Goal: Book appointment/travel/reservation

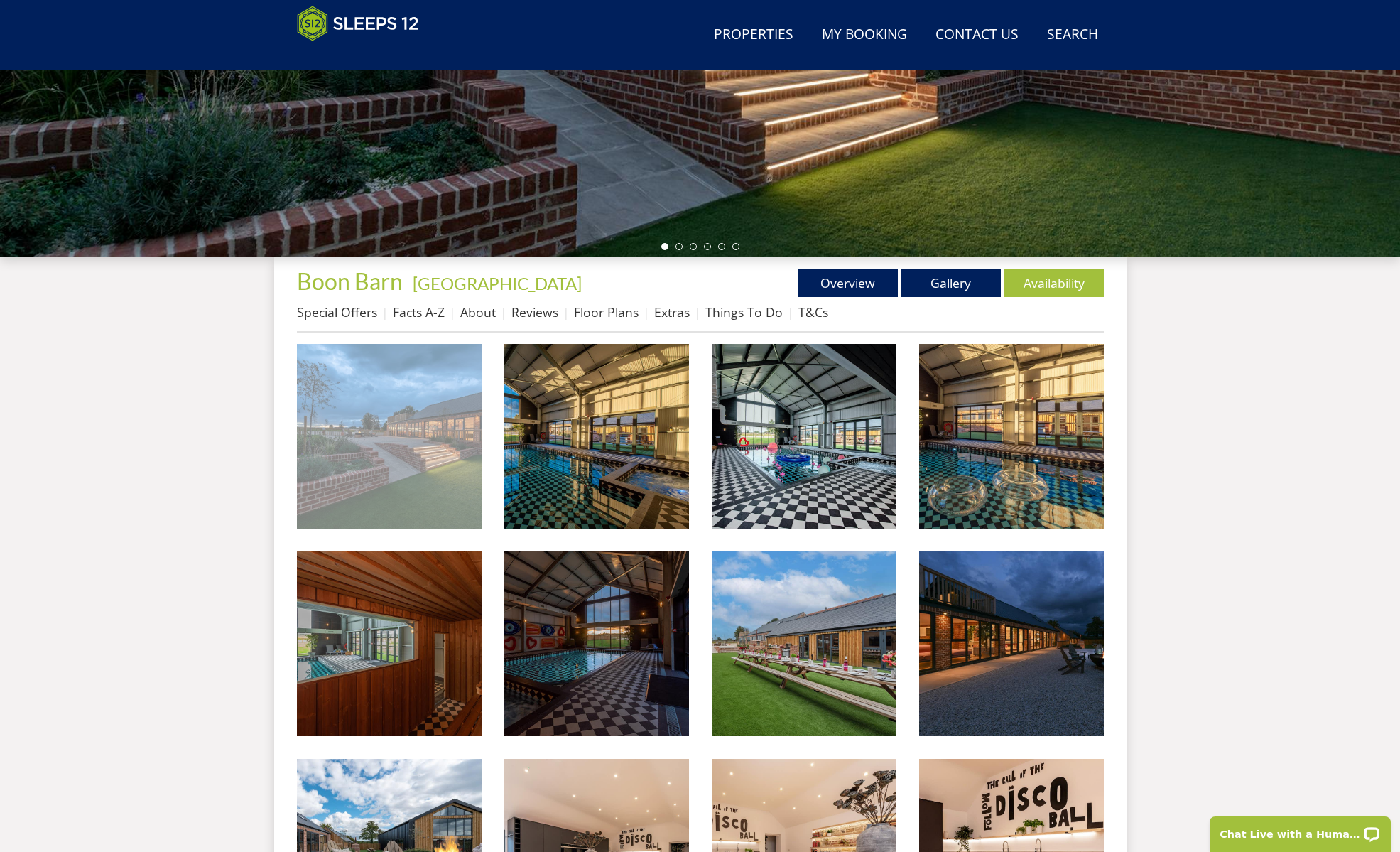
scroll to position [164, 0]
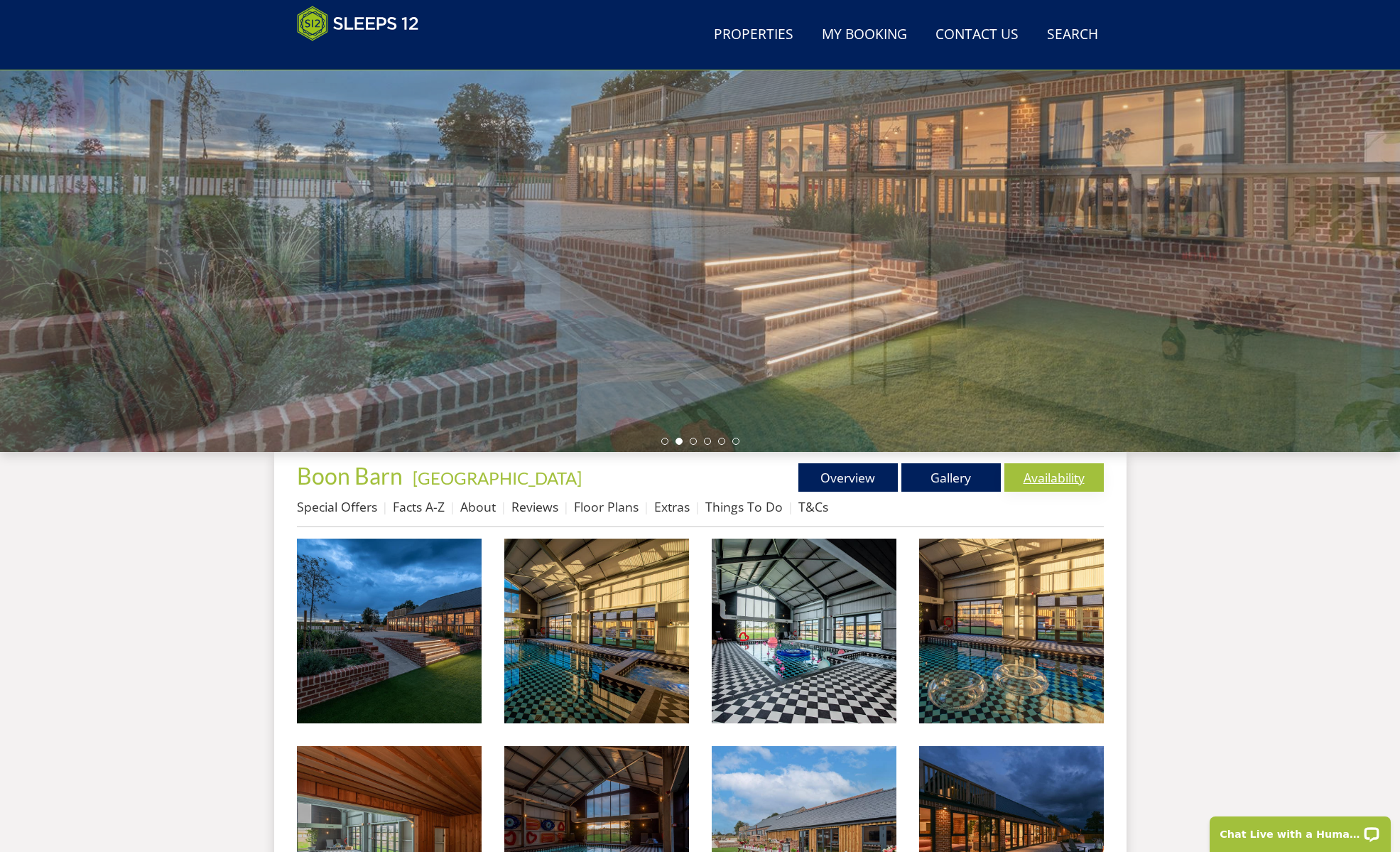
click at [1054, 478] on link "Availability" at bounding box center [1054, 477] width 99 height 28
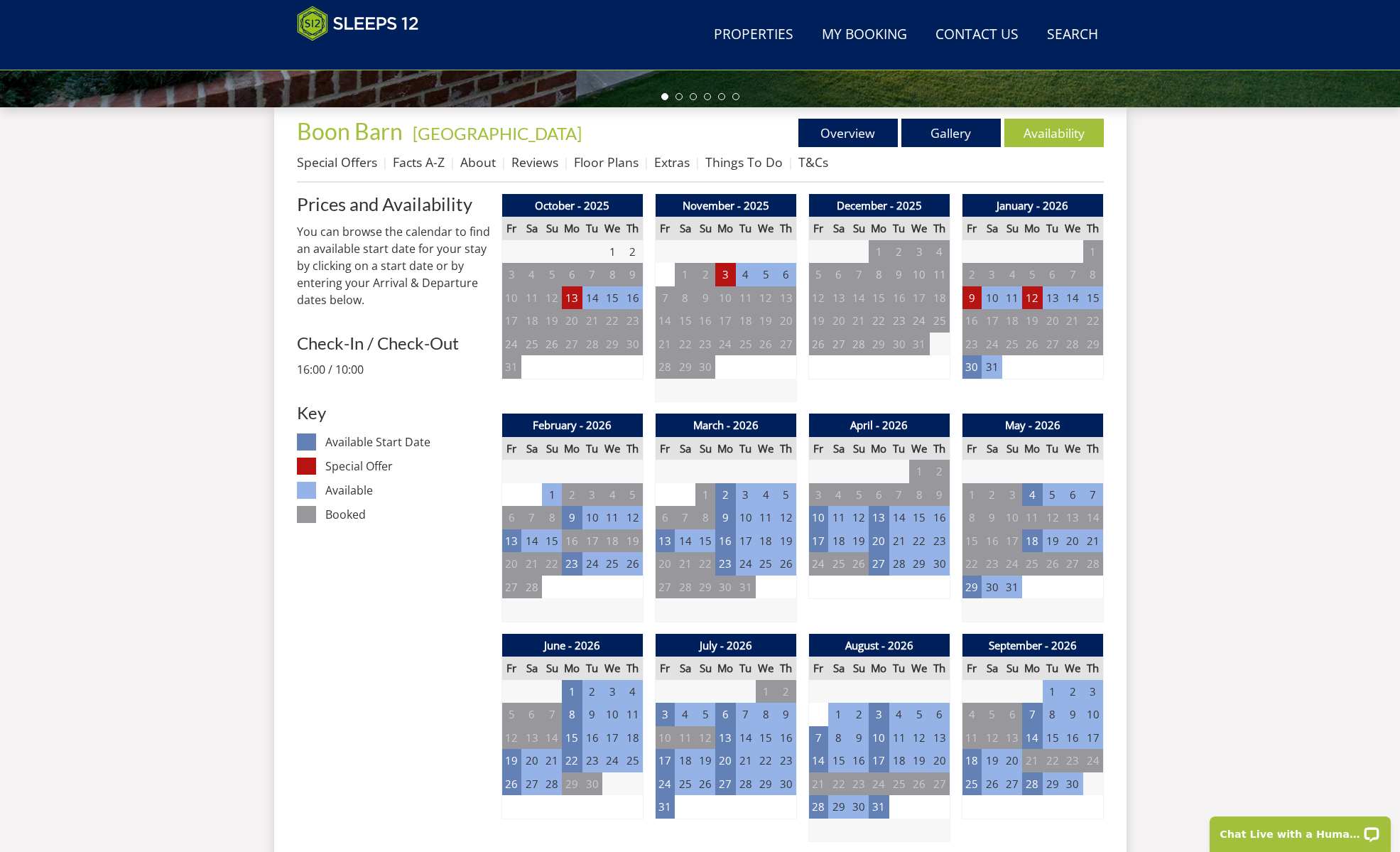
scroll to position [661, 0]
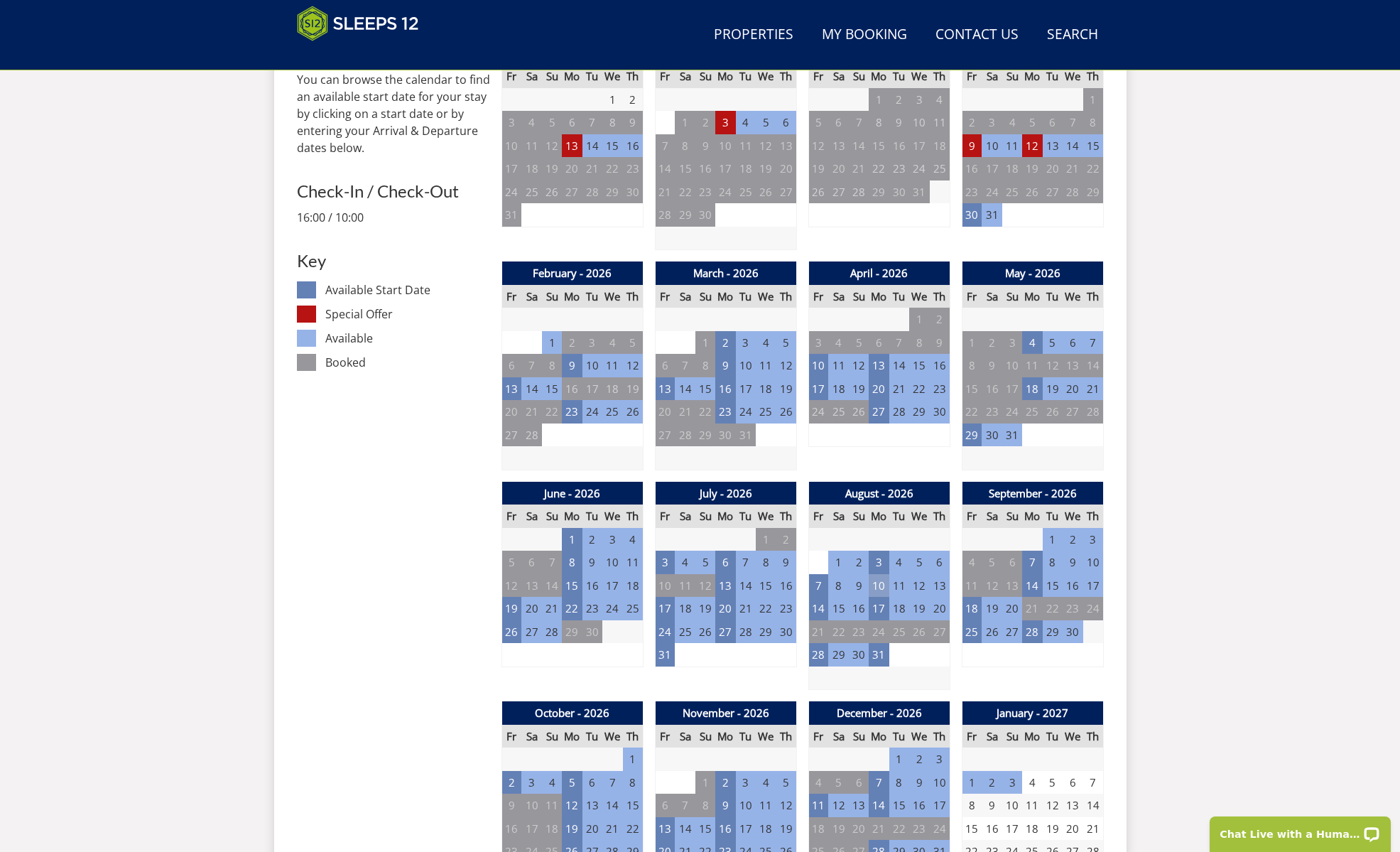
click at [871, 582] on td "10" at bounding box center [878, 586] width 20 height 24
click at [816, 608] on td "14" at bounding box center [818, 609] width 20 height 24
click at [724, 773] on td "2" at bounding box center [725, 782] width 20 height 24
click at [663, 825] on td "13" at bounding box center [665, 828] width 20 height 24
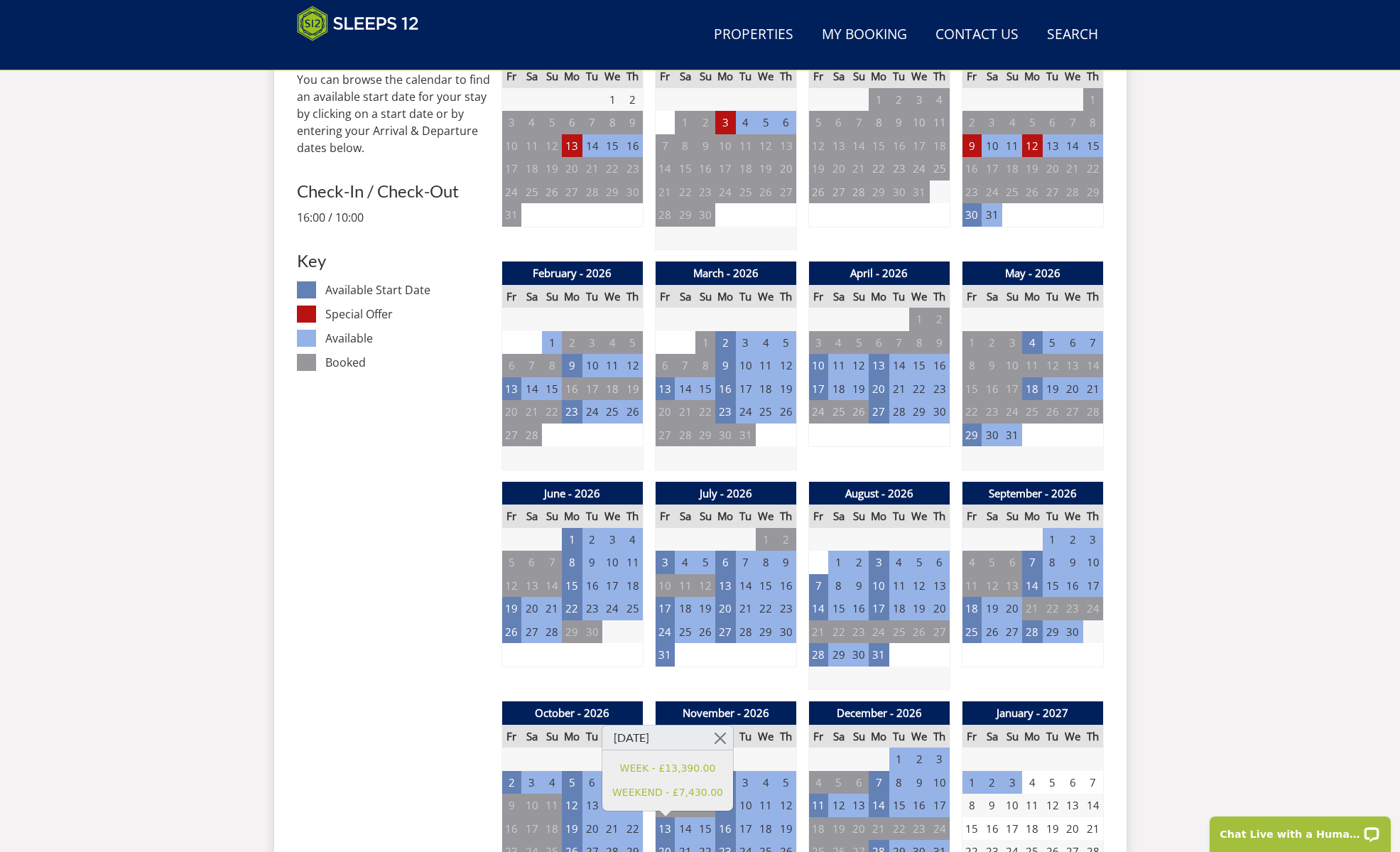
click at [763, 672] on div "July - 2026 Fr Sa Su Mo Tu We Th 26 27 28 29 30 1 2 3 4 5 6 7 8 9 10 11" at bounding box center [726, 586] width 142 height 209
click at [812, 606] on td "14" at bounding box center [818, 609] width 20 height 24
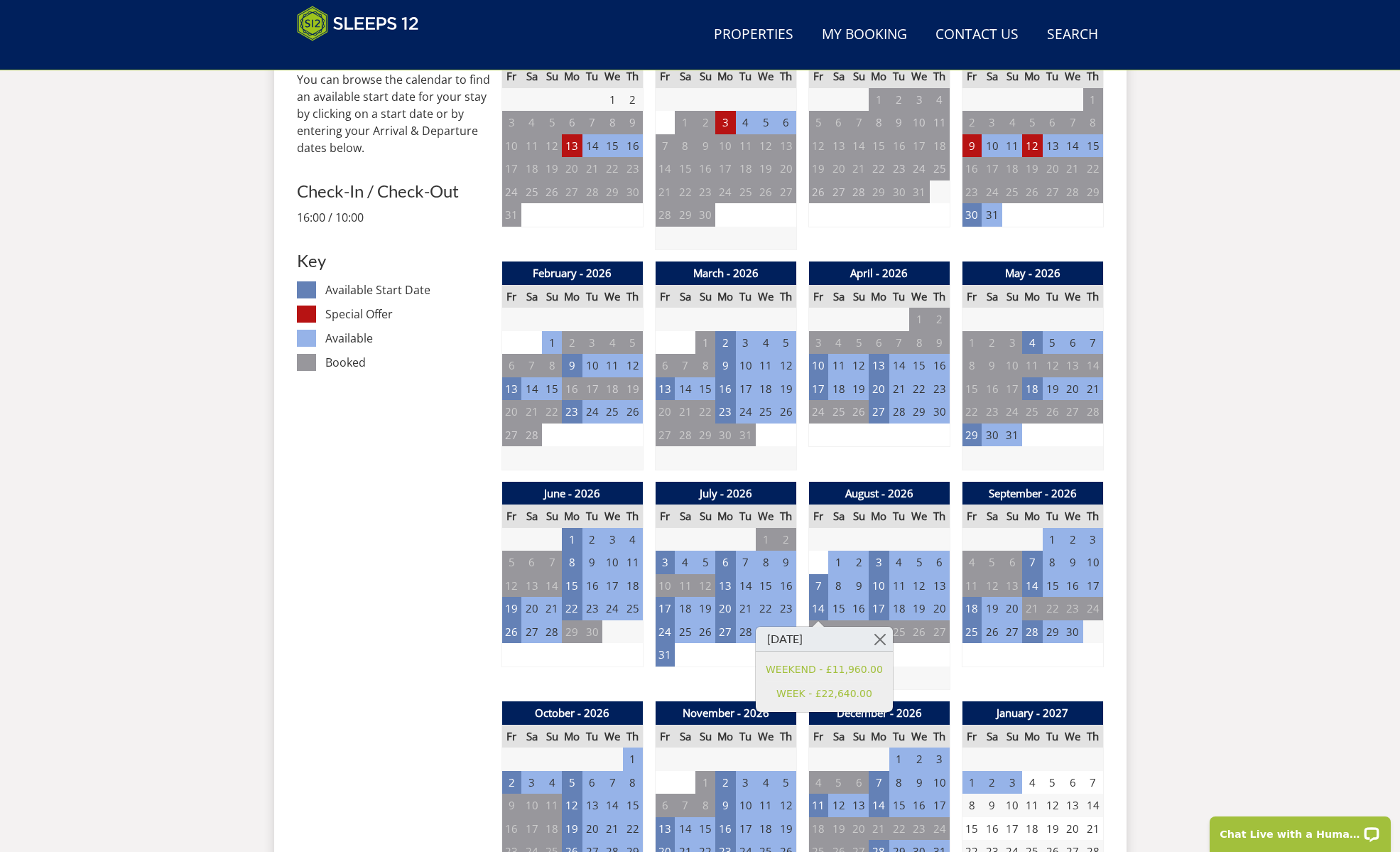
click at [695, 668] on div "July - 2026 Fr Sa Su Mo Tu We Th 26 27 28 29 30 1 2 3 4 5 6 7 8 9 10 11" at bounding box center [726, 586] width 142 height 209
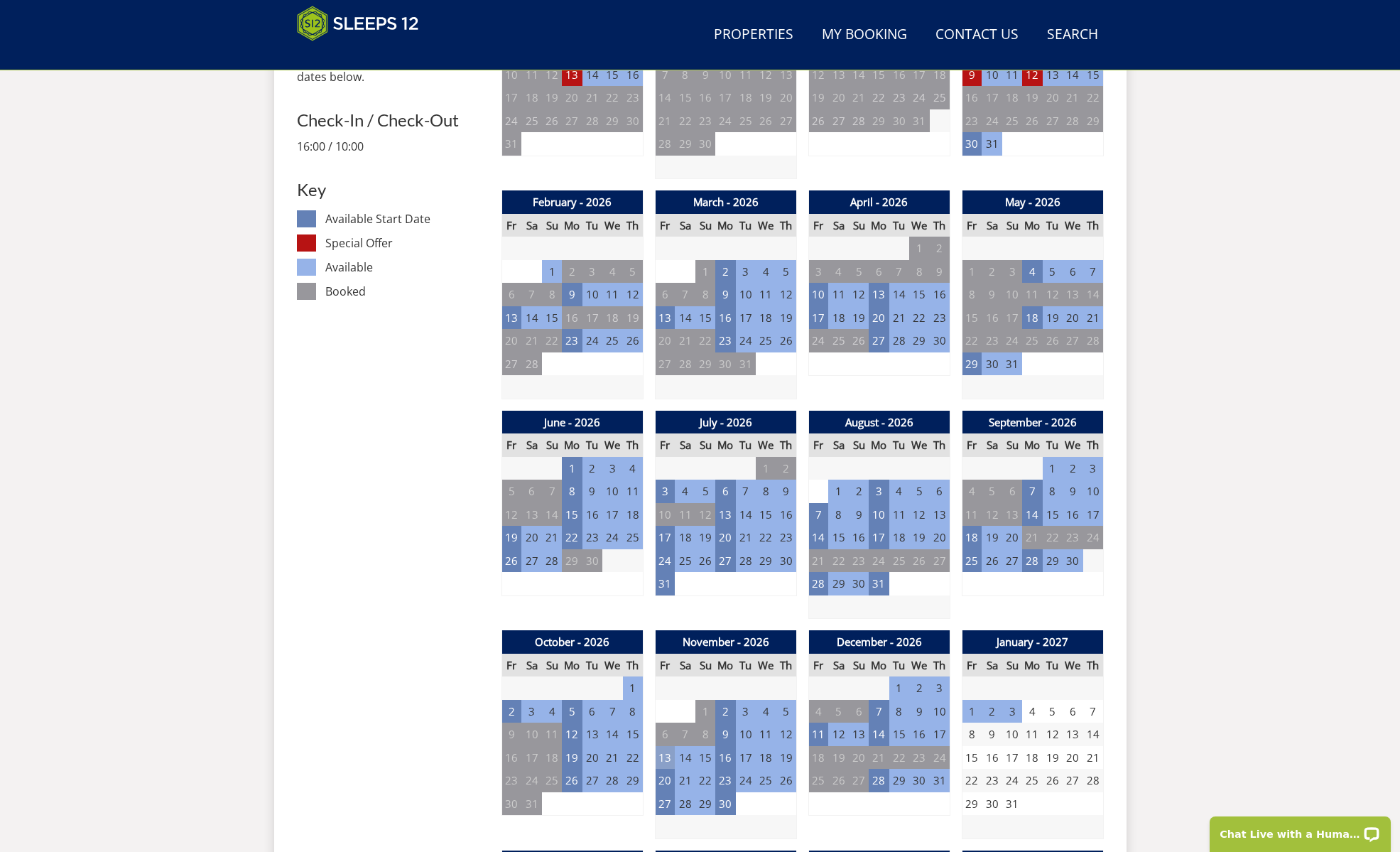
click at [665, 768] on td "13" at bounding box center [665, 757] width 20 height 24
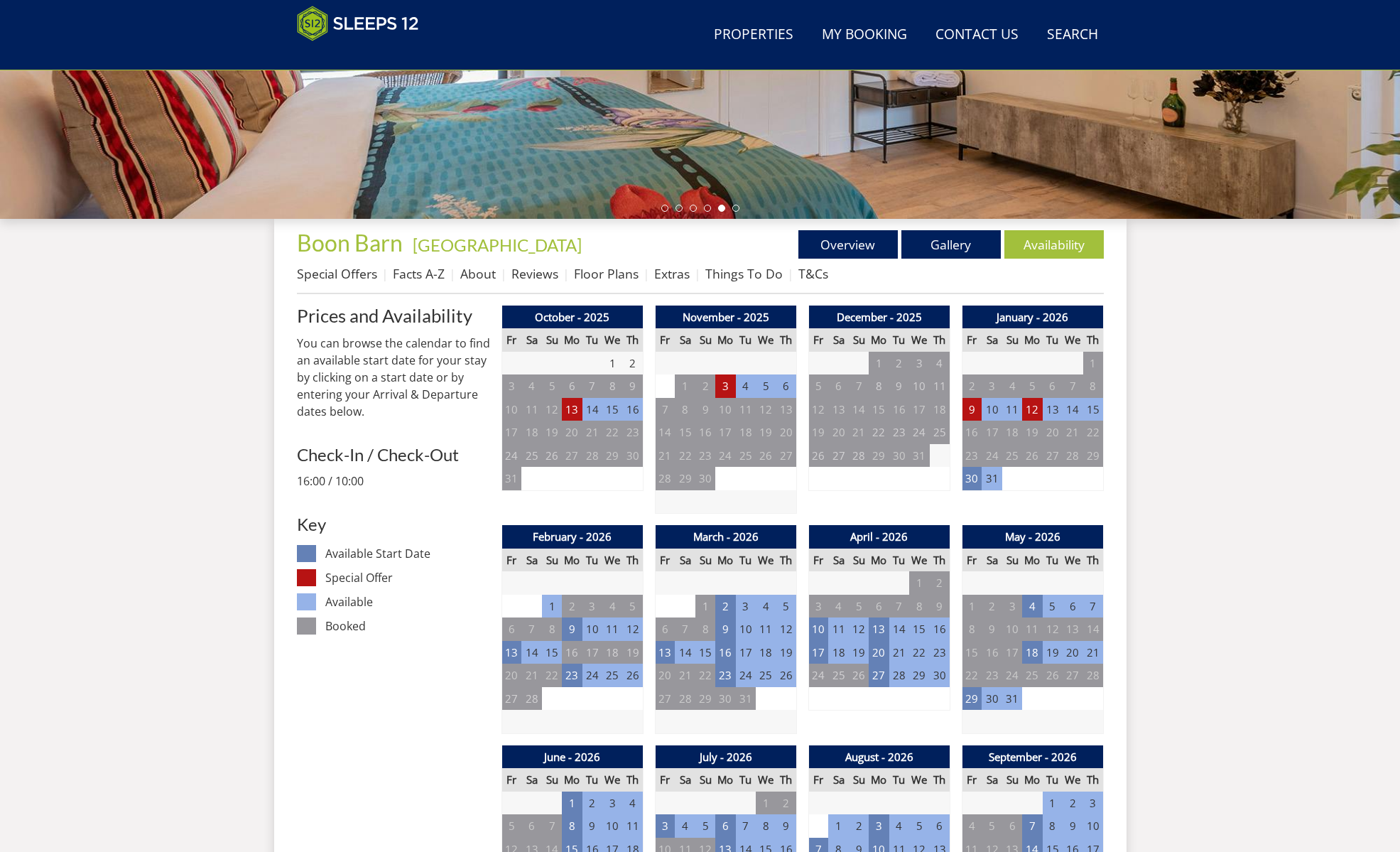
scroll to position [0, 0]
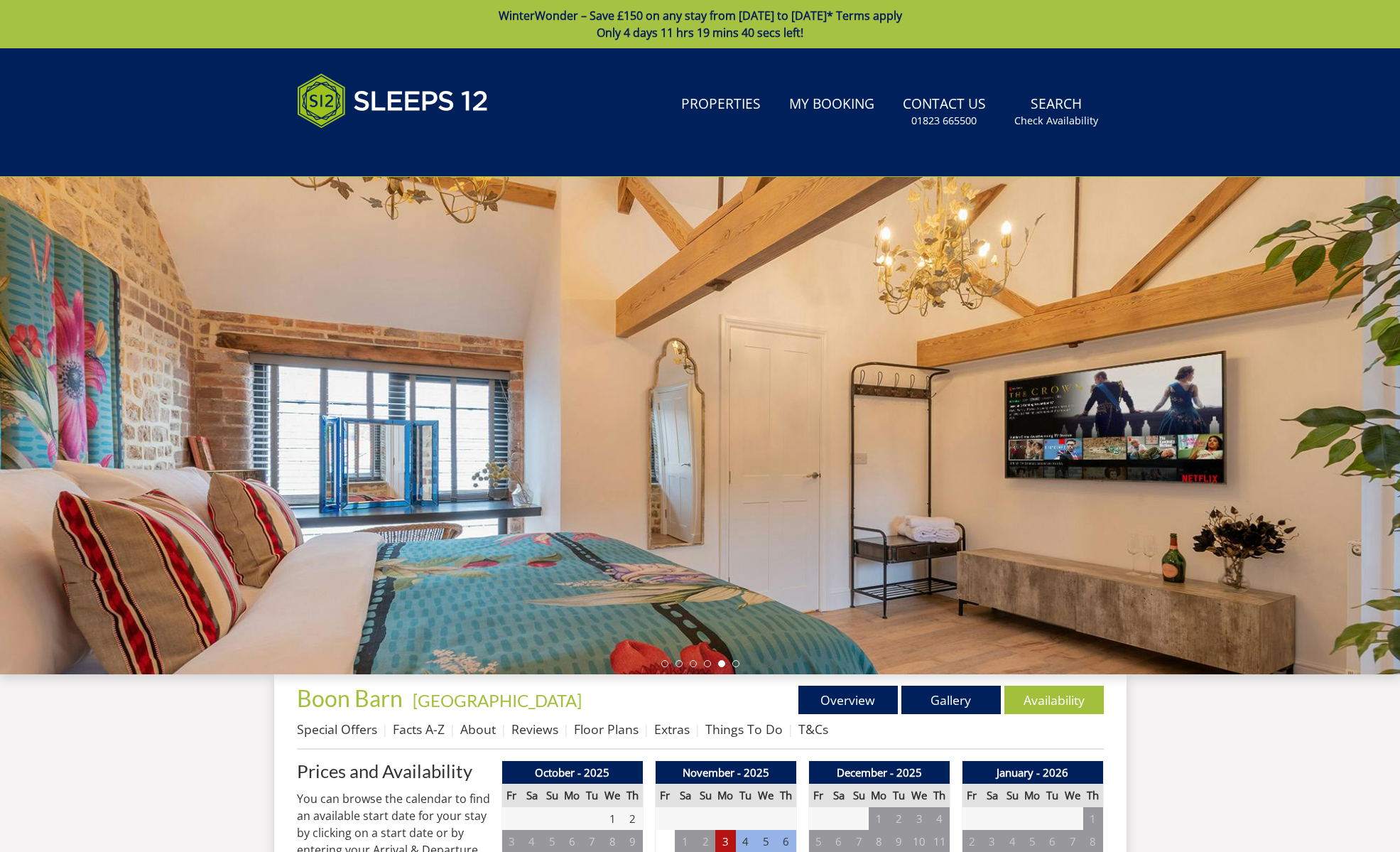
click at [813, 406] on div at bounding box center [700, 425] width 1400 height 497
click at [960, 701] on link "Gallery" at bounding box center [951, 700] width 99 height 28
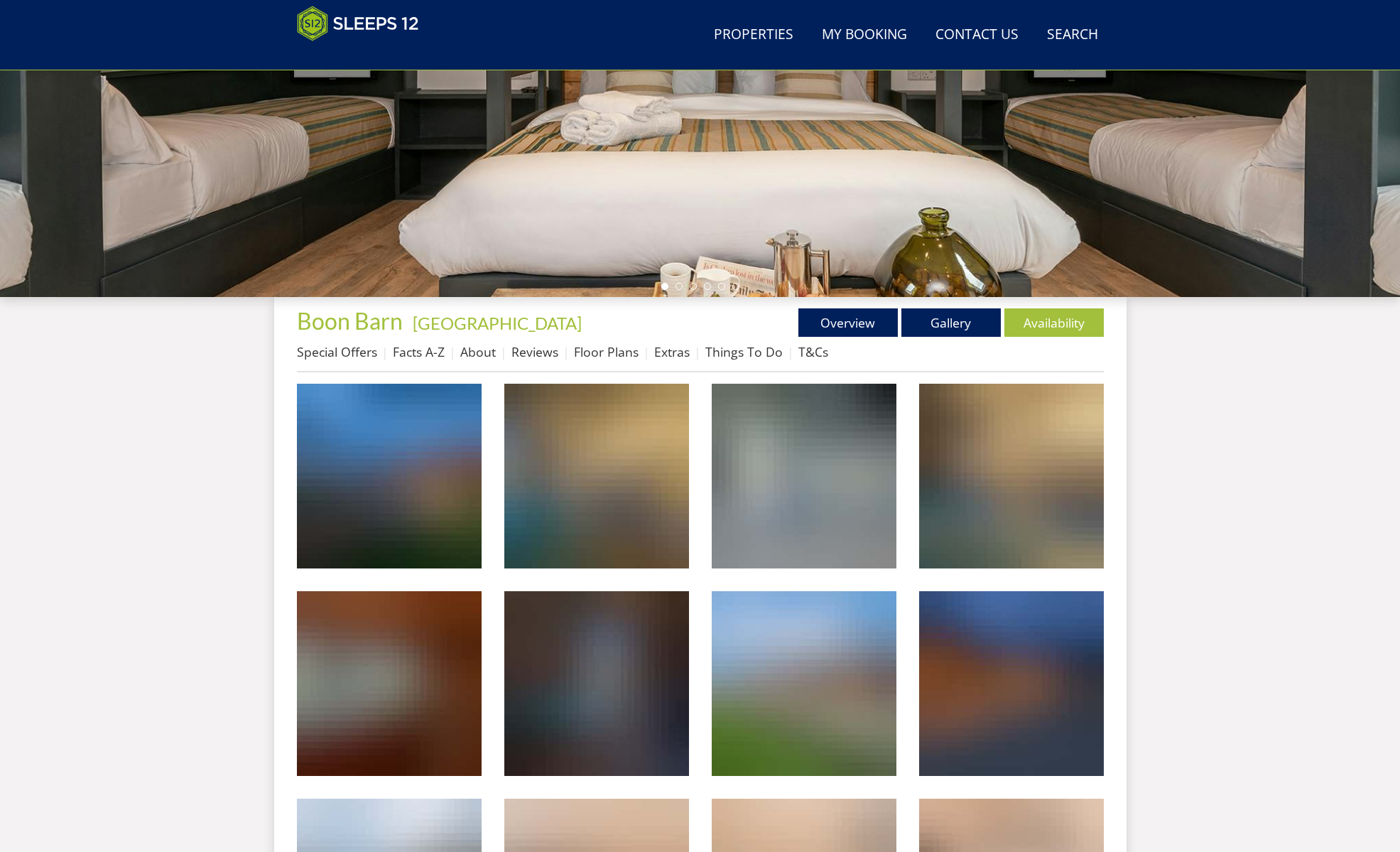
scroll to position [320, 0]
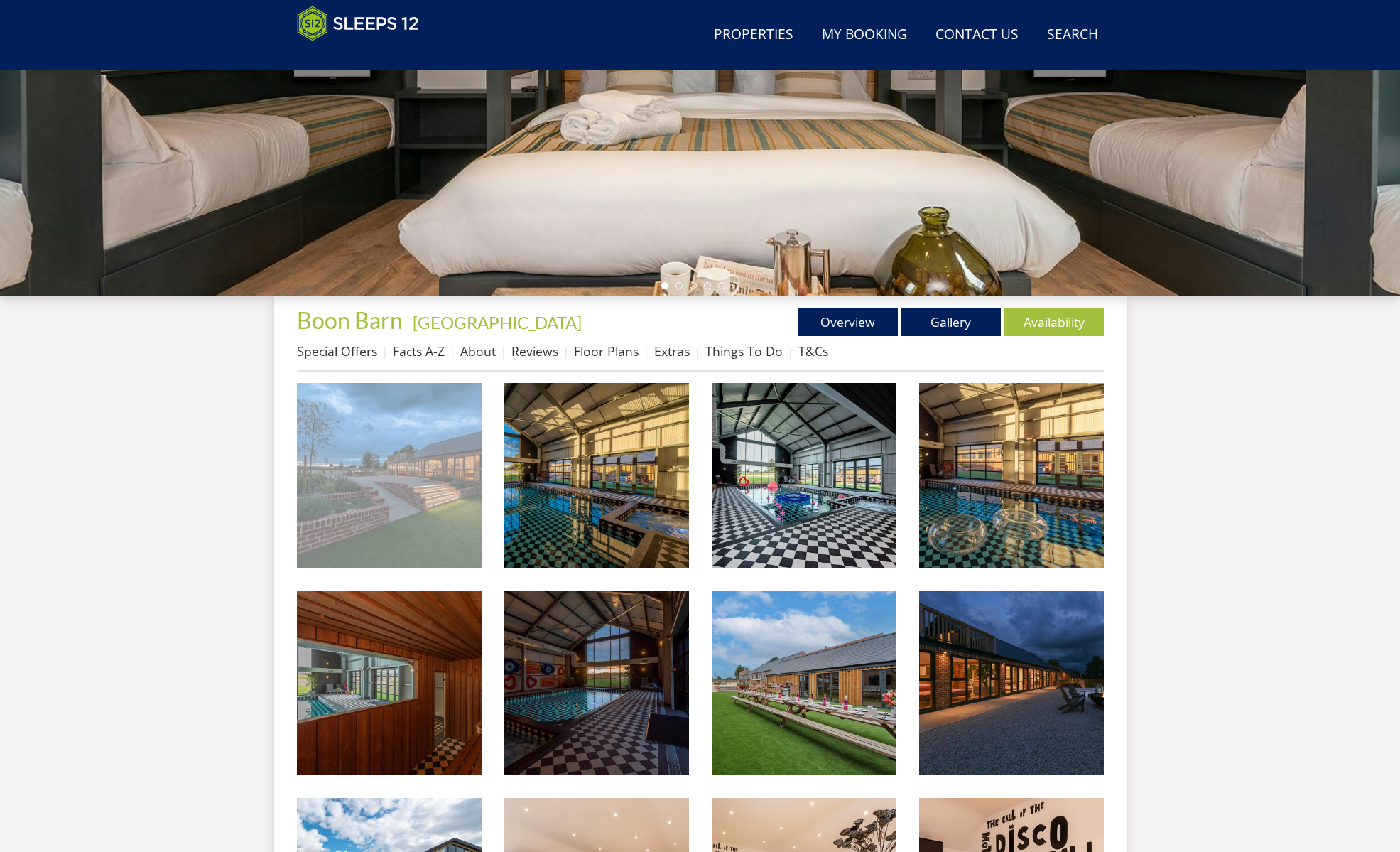
click at [425, 446] on img at bounding box center [389, 475] width 185 height 185
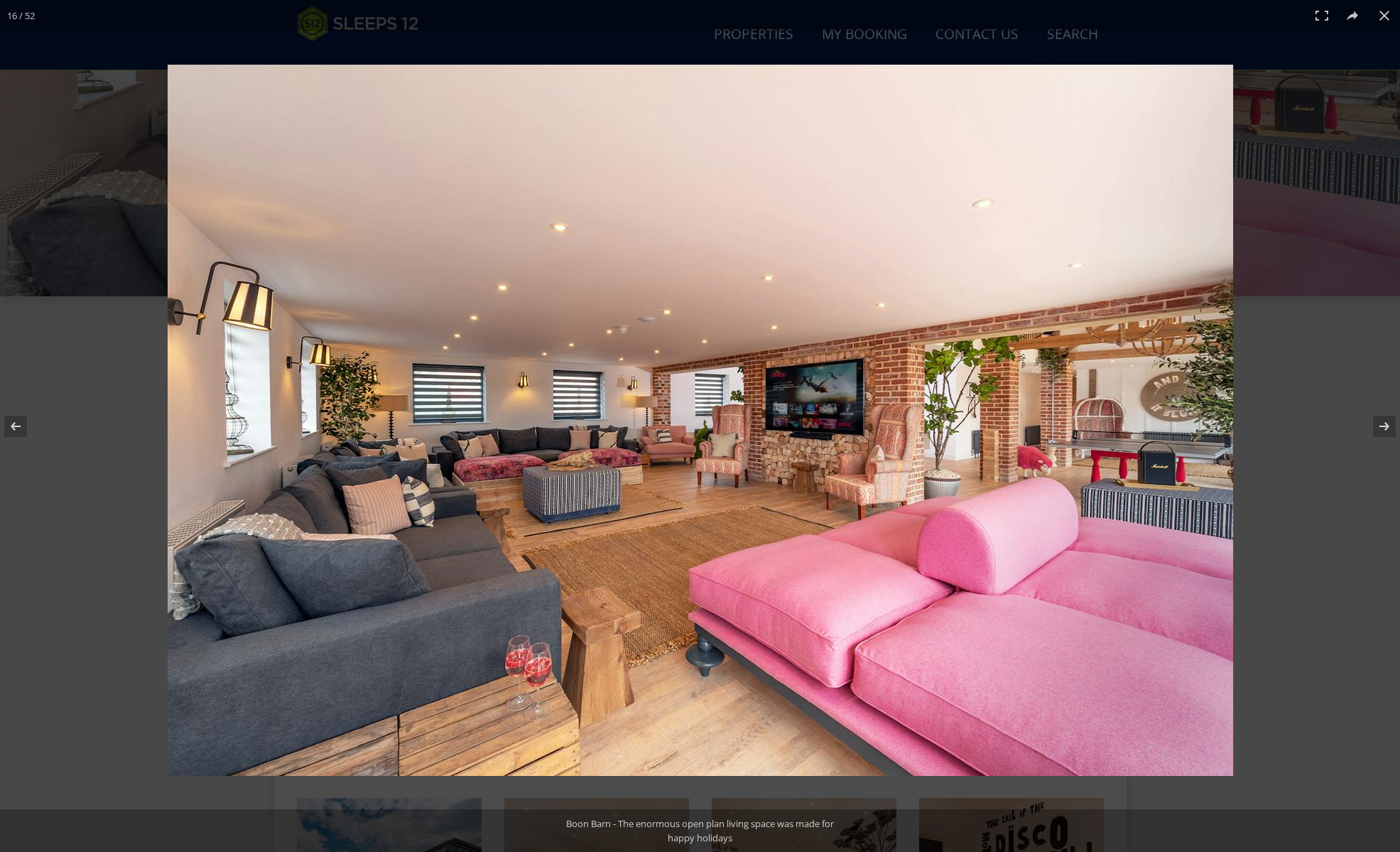
click at [488, 494] on img at bounding box center [700, 419] width 1066 height 711
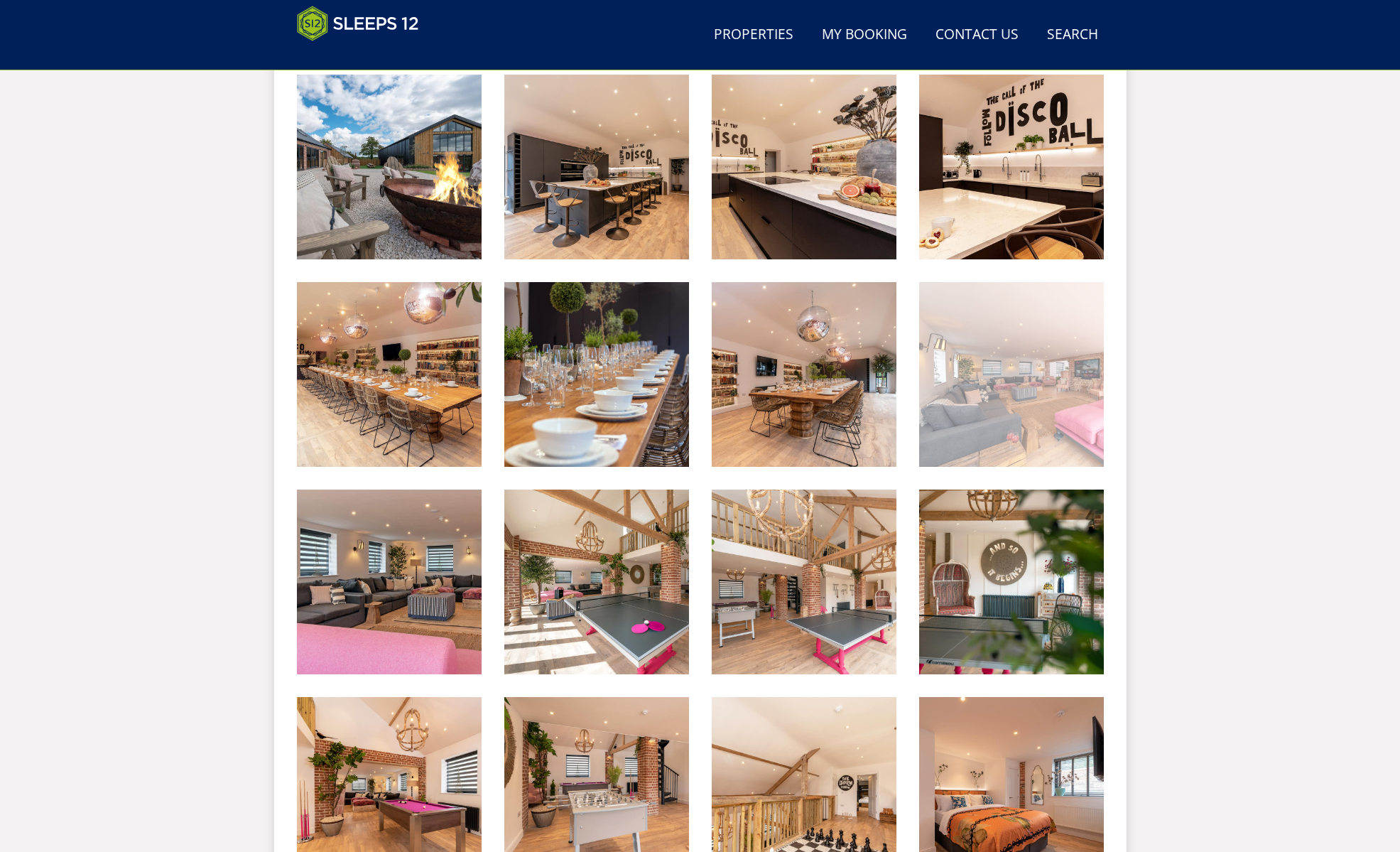
scroll to position [1030, 0]
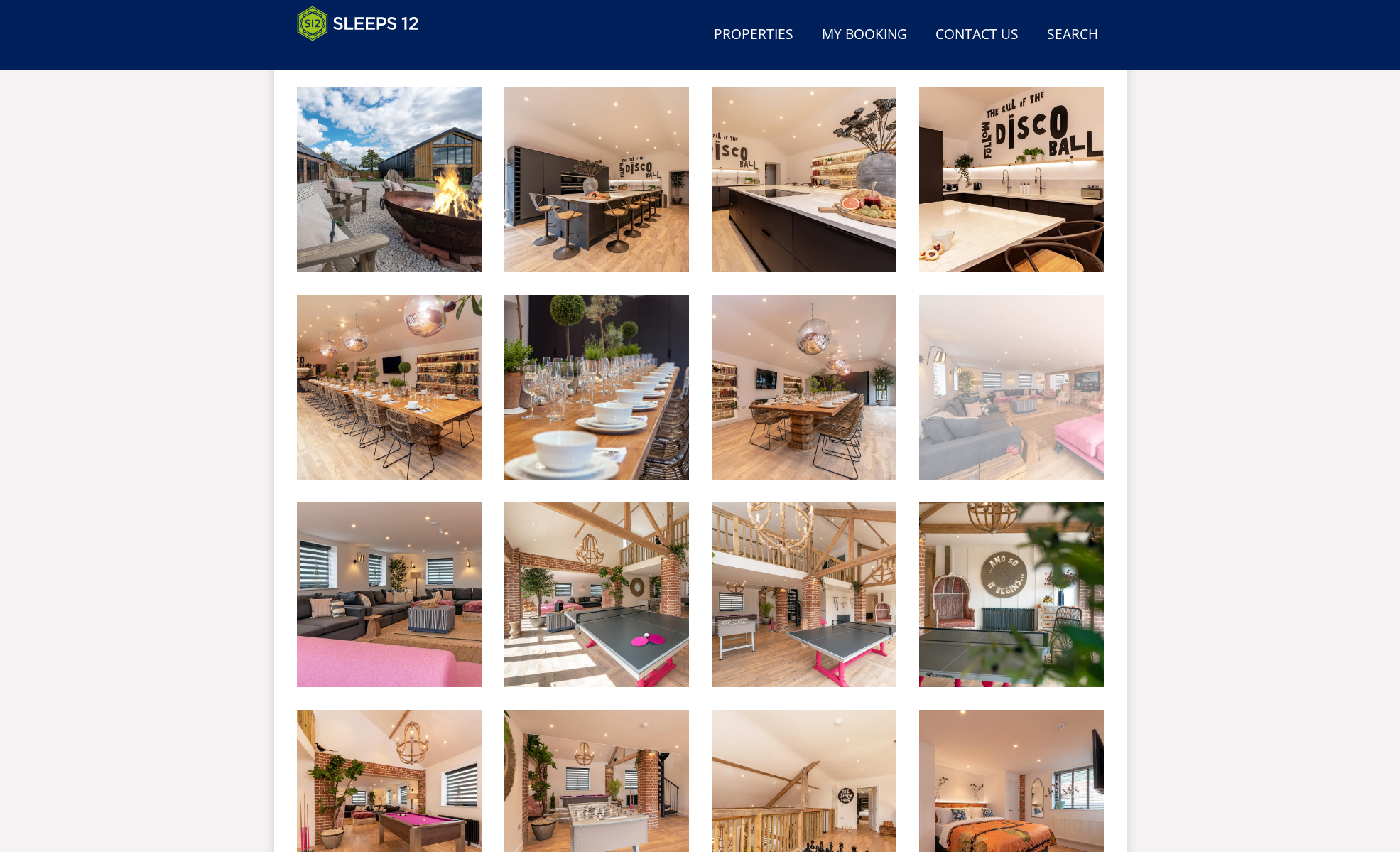
click at [961, 371] on img at bounding box center [1011, 387] width 185 height 185
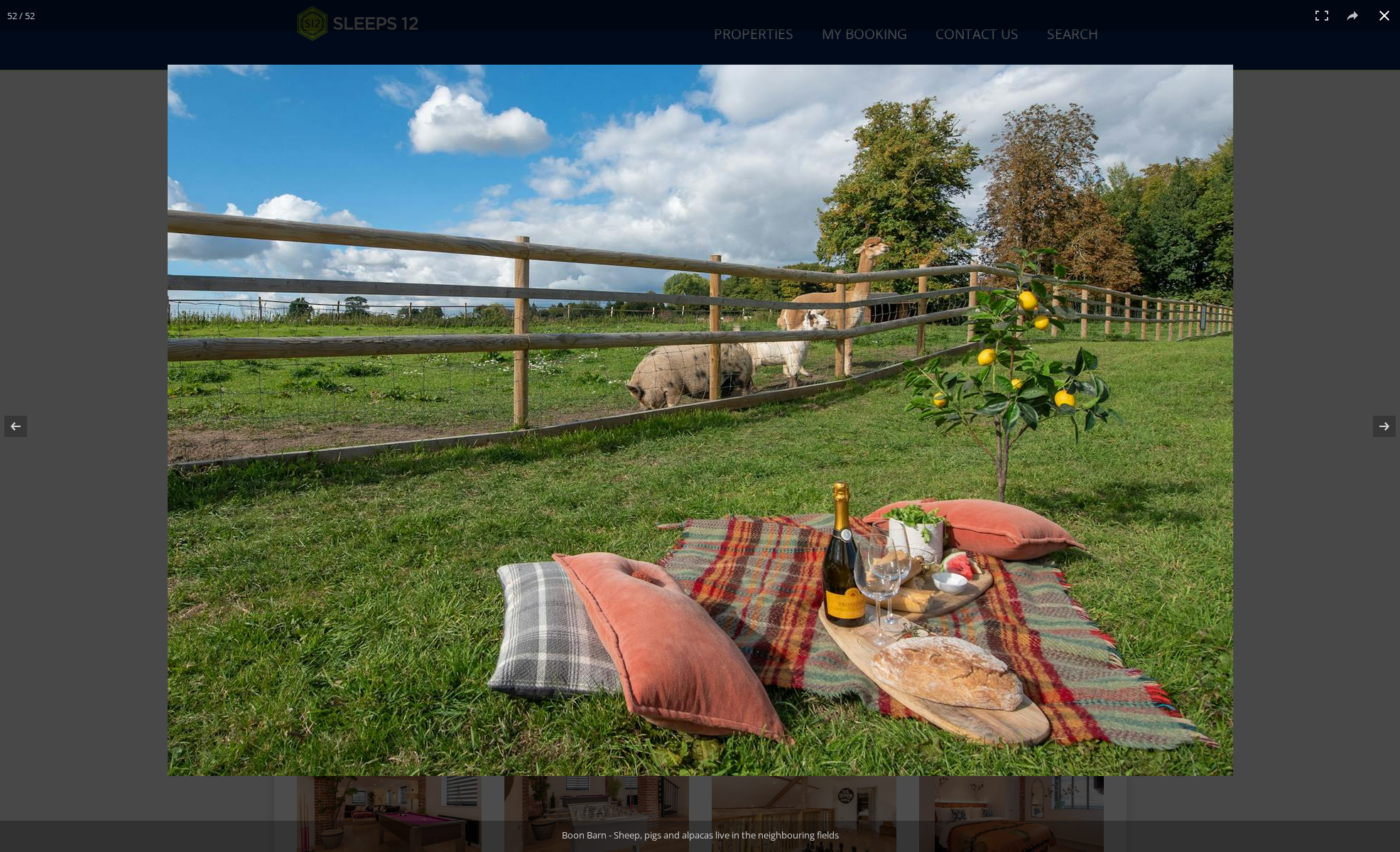
click at [1391, 10] on button at bounding box center [1384, 15] width 31 height 31
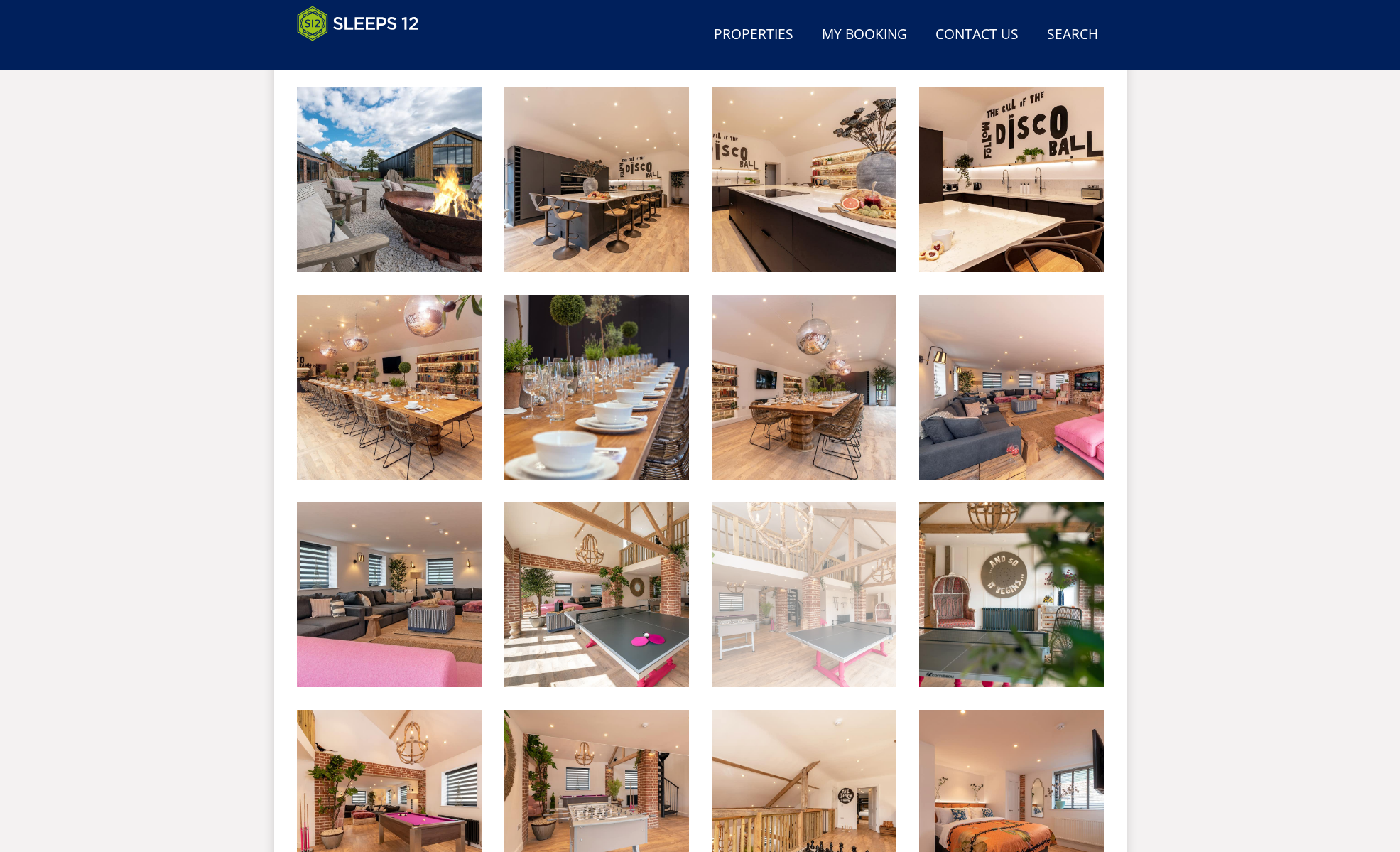
scroll to position [0, 0]
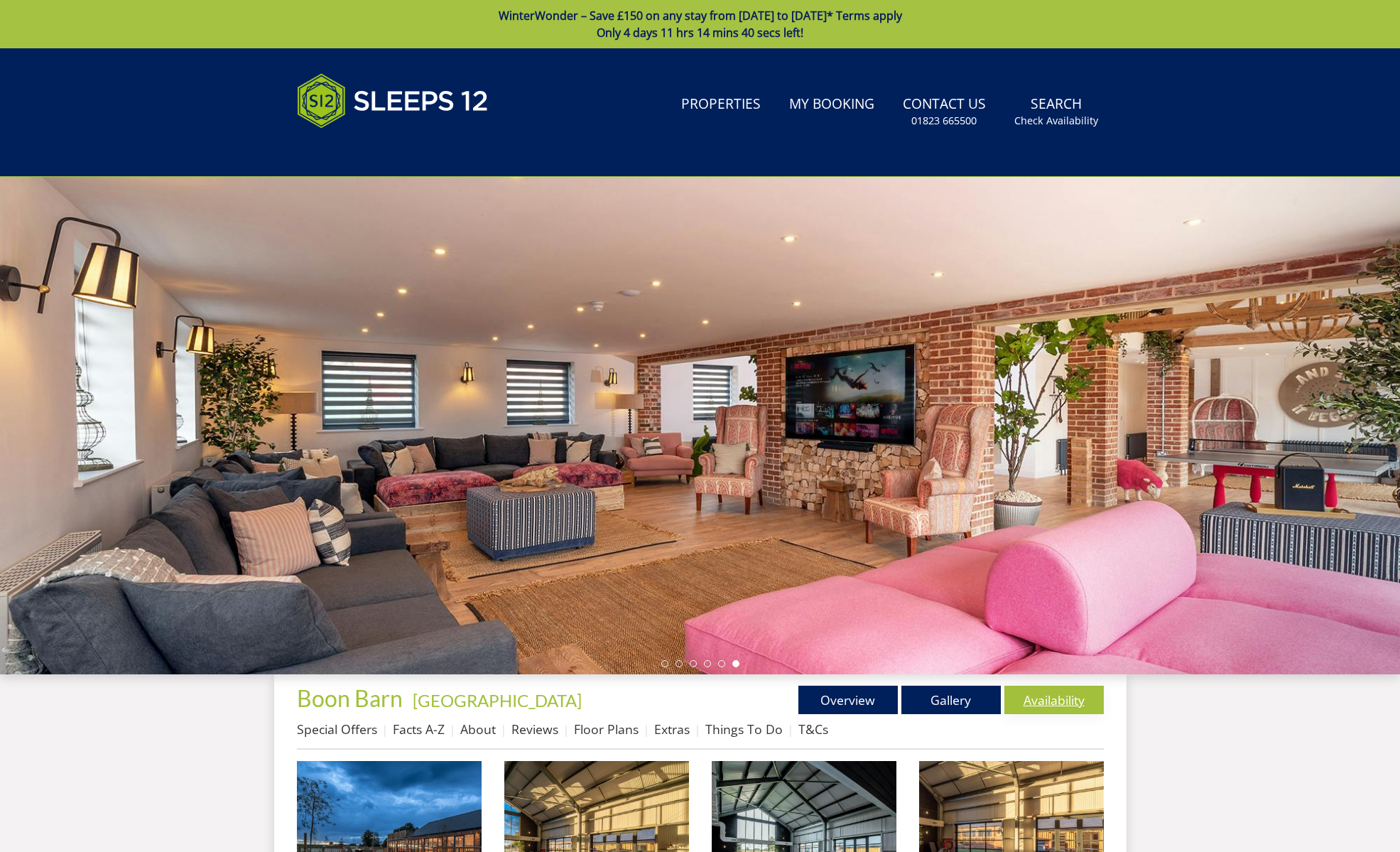
click at [1064, 696] on link "Availability" at bounding box center [1054, 700] width 99 height 28
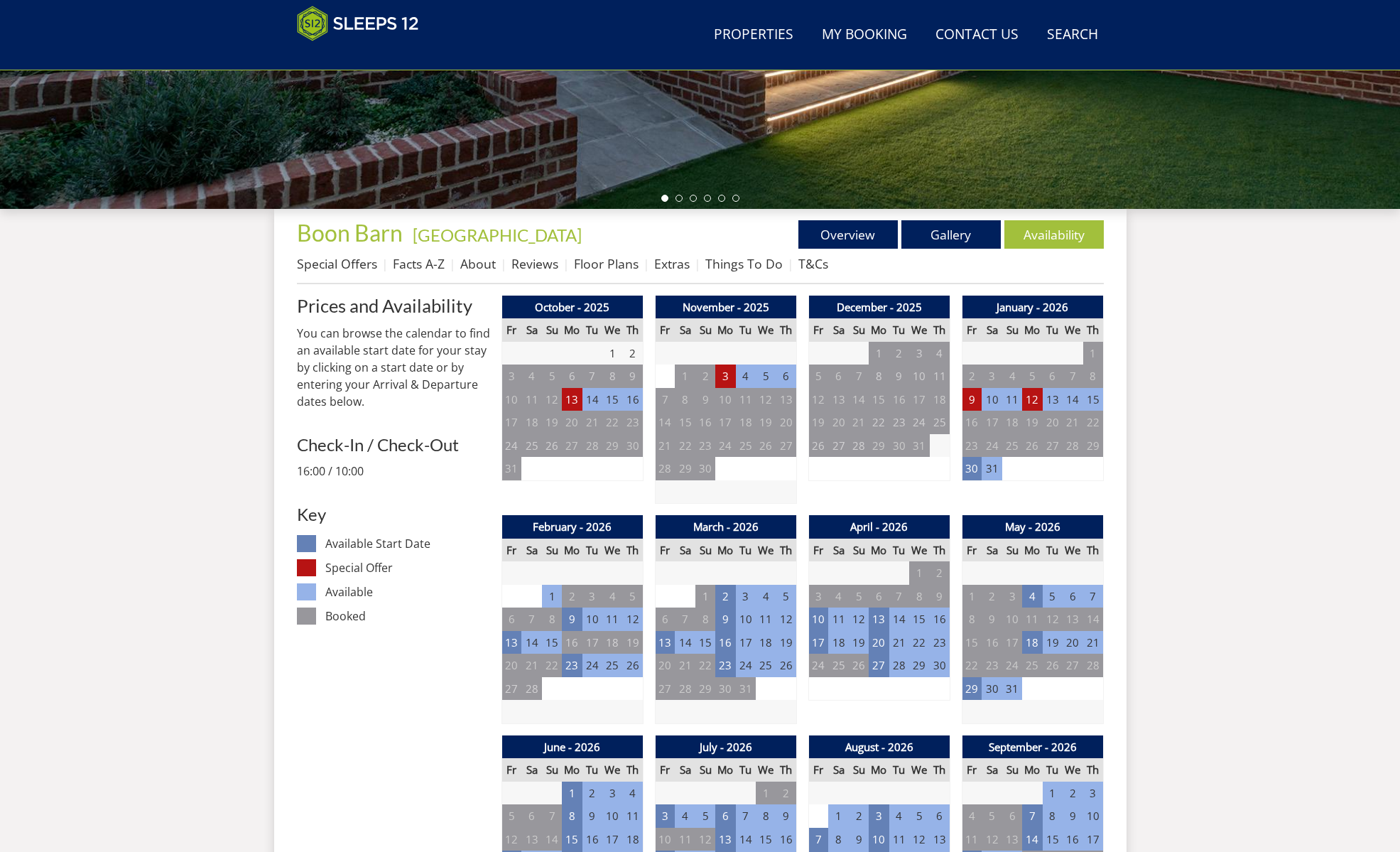
scroll to position [549, 0]
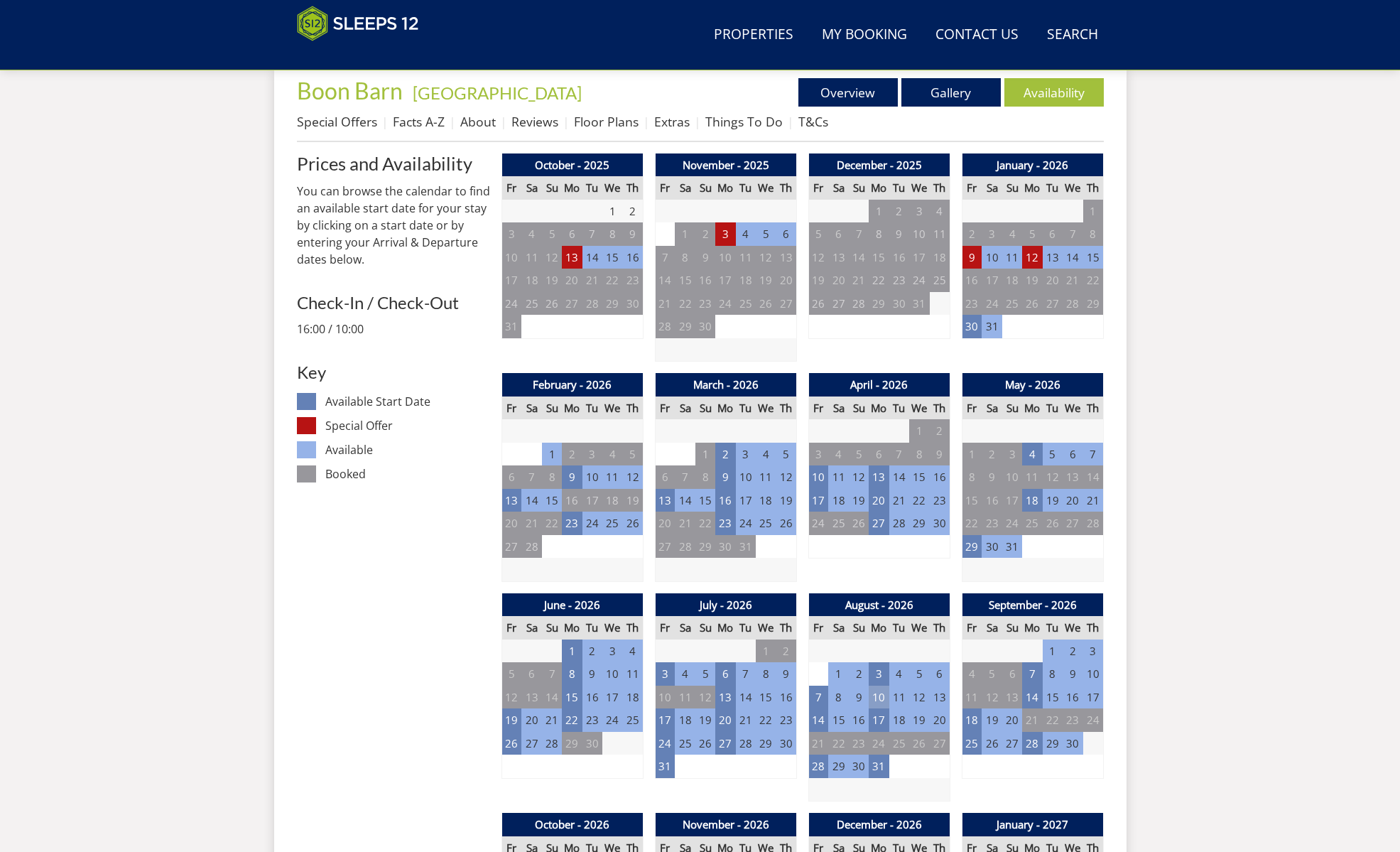
click at [878, 690] on td "10" at bounding box center [878, 697] width 20 height 24
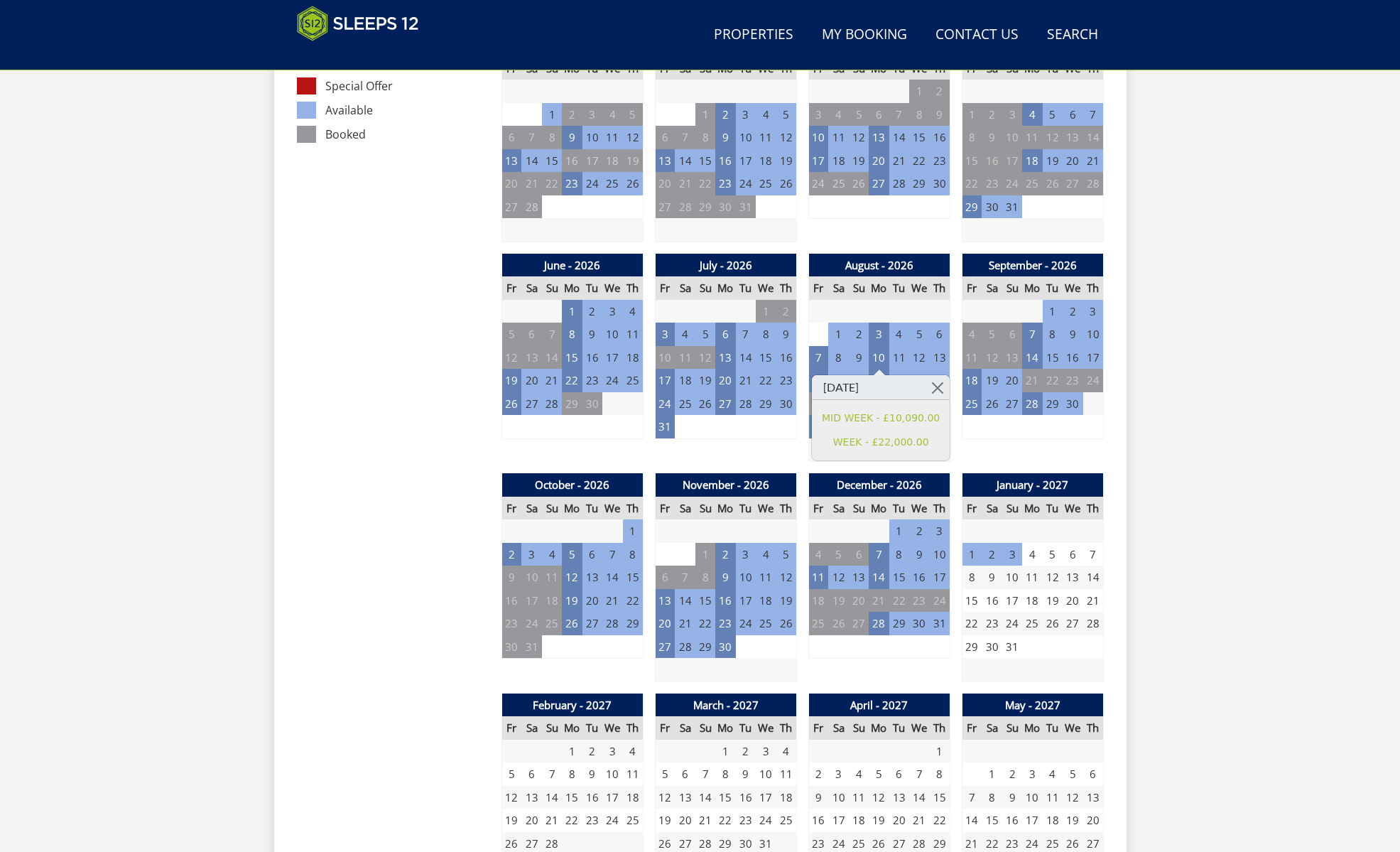
scroll to position [905, 0]
